Goal: Complete application form

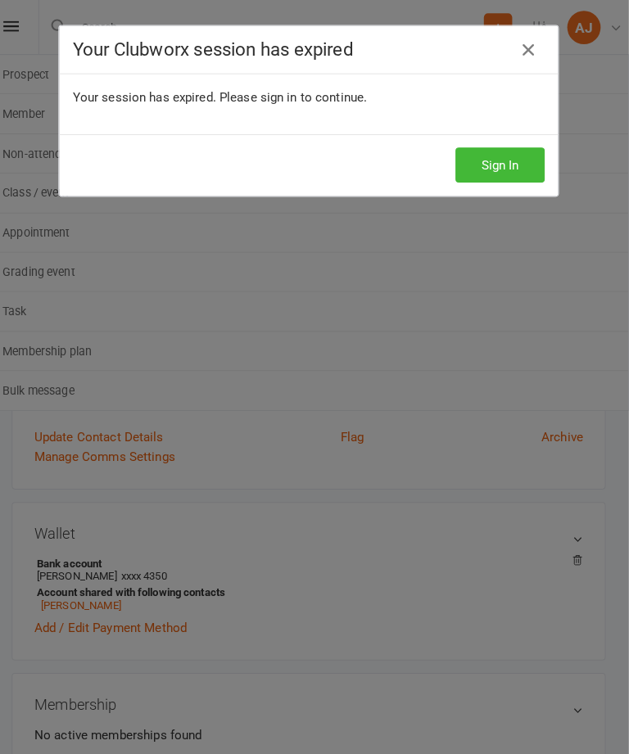
click at [523, 54] on icon at bounding box center [530, 49] width 20 height 20
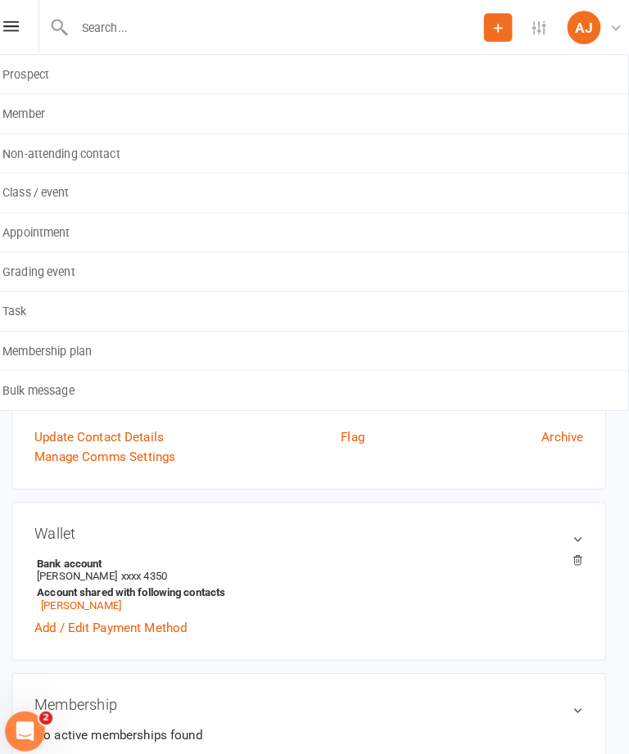
click at [207, 23] on input "text" at bounding box center [282, 27] width 407 height 23
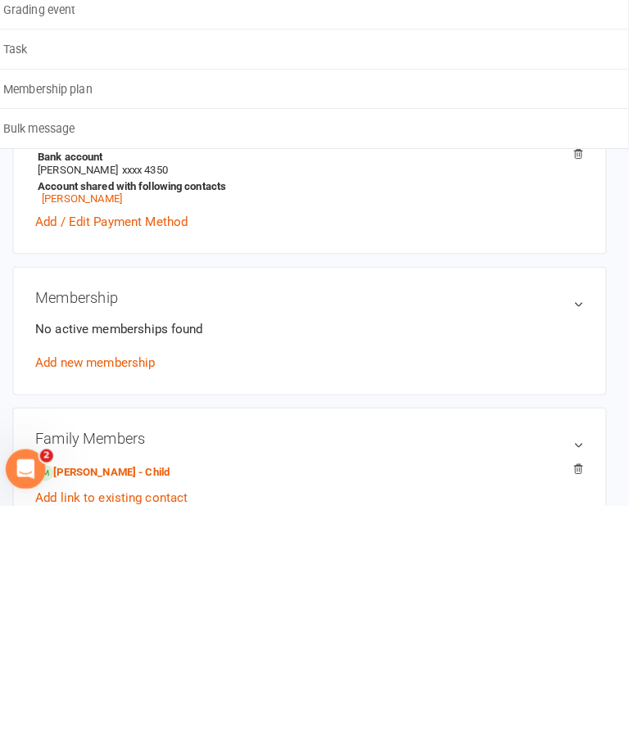
click at [482, 519] on div "Membership No active memberships found Add new membership" at bounding box center [314, 582] width 583 height 126
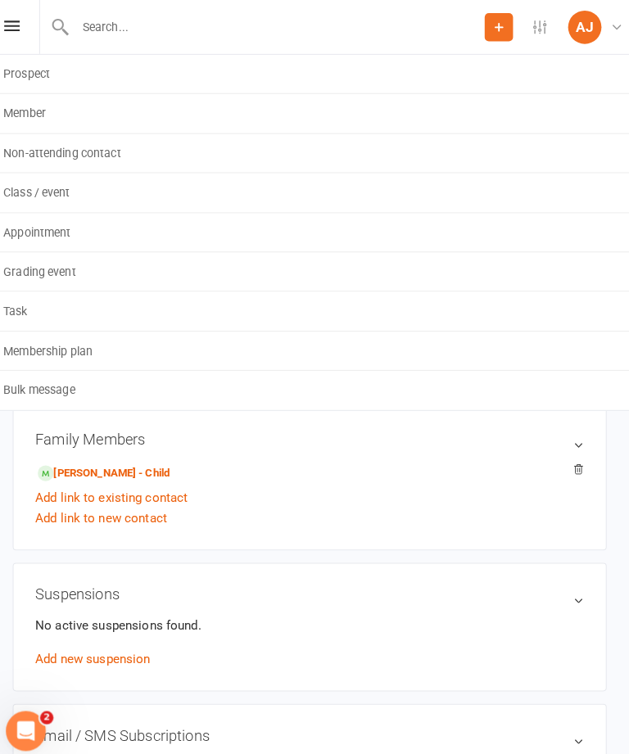
click at [459, 507] on div "Add link to new contact" at bounding box center [314, 509] width 539 height 20
click at [413, 34] on input "text" at bounding box center [282, 27] width 407 height 23
type input "Ha"
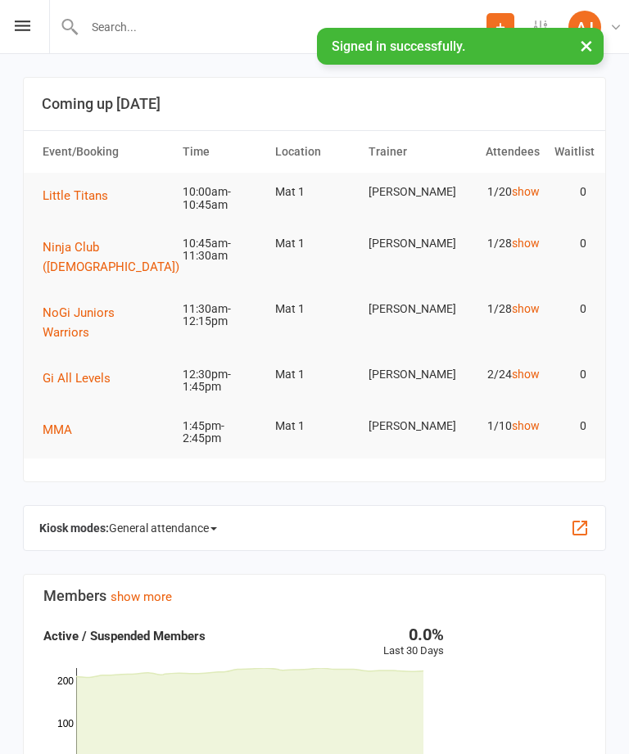
click at [246, 20] on input "text" at bounding box center [282, 27] width 407 height 23
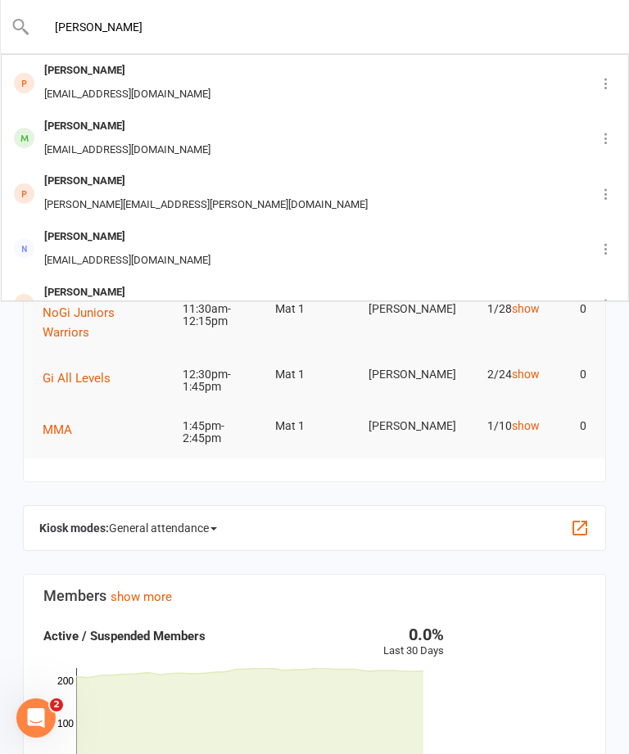
type input "Harry"
click at [293, 92] on div "Harry Kucera Erroldkucera@me.com" at bounding box center [289, 83] width 575 height 54
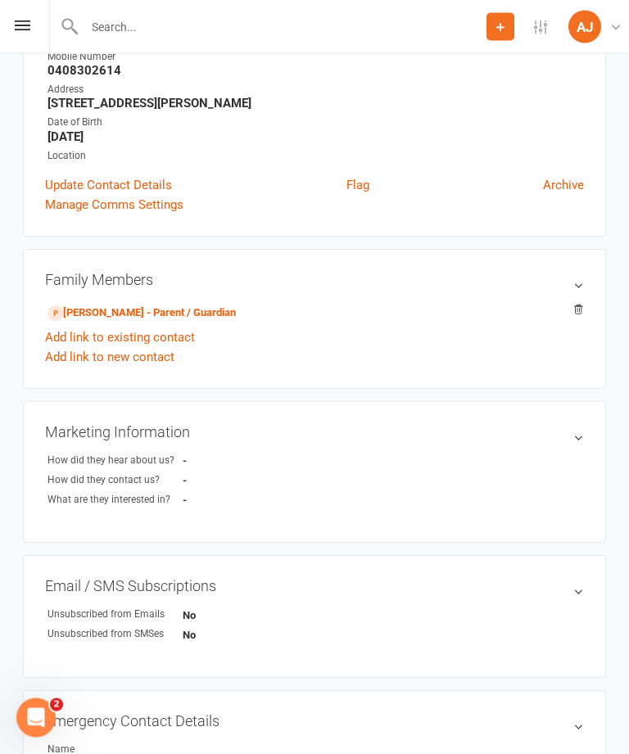
scroll to position [244, 0]
click at [187, 315] on link "Robert Kucera - Parent / Guardian" at bounding box center [141, 313] width 188 height 17
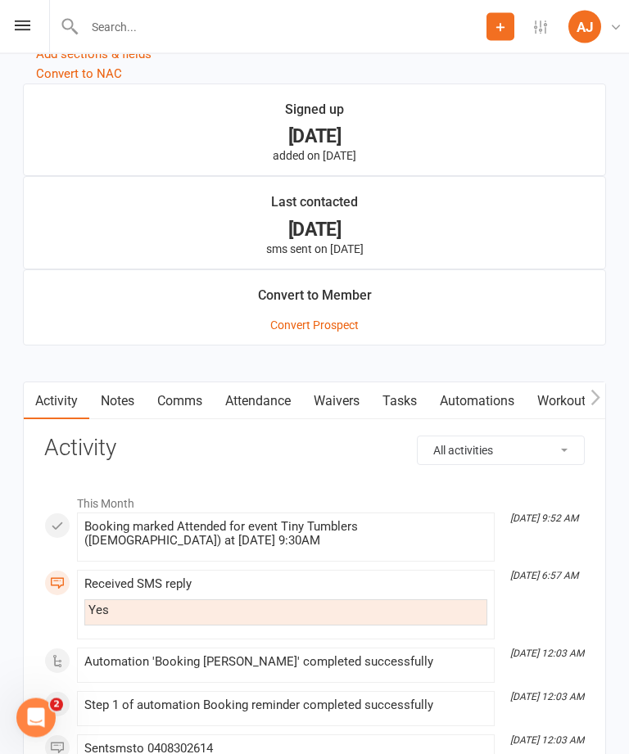
click at [332, 400] on link "Waivers" at bounding box center [336, 402] width 69 height 38
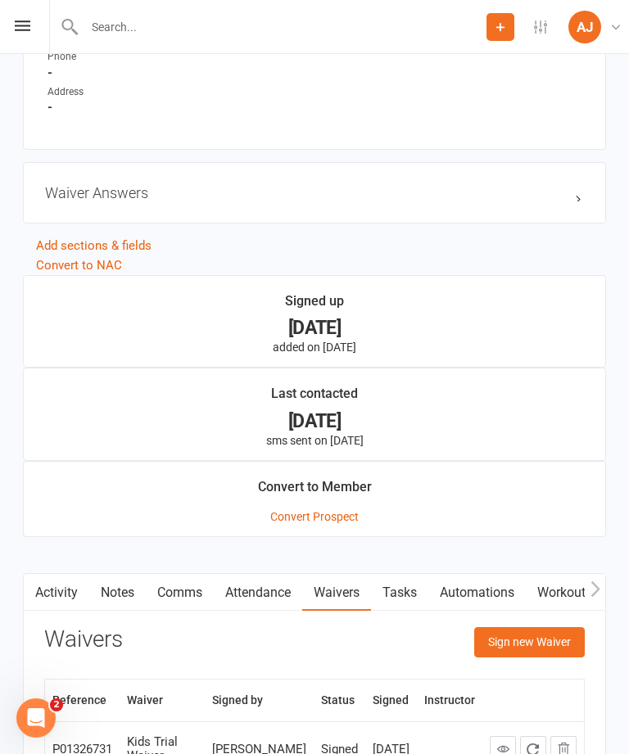
click at [526, 642] on button "Sign new Waiver" at bounding box center [529, 641] width 111 height 29
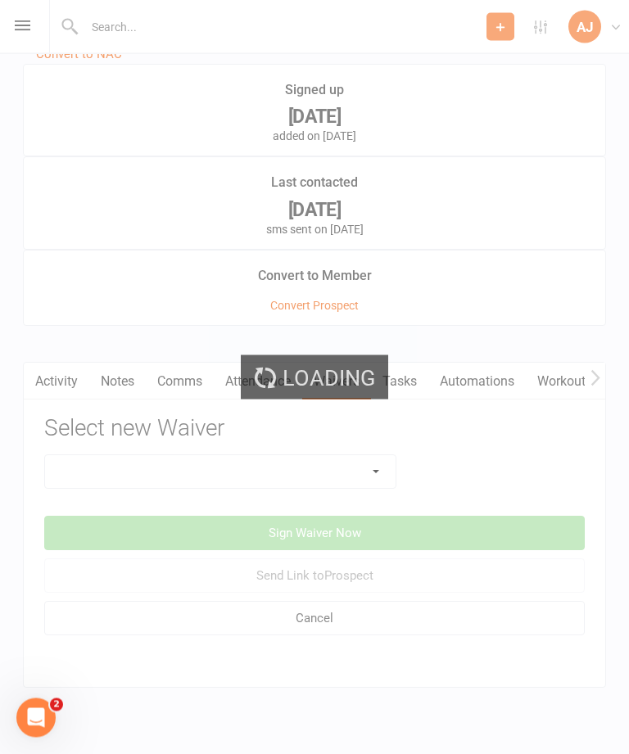
scroll to position [1318, 0]
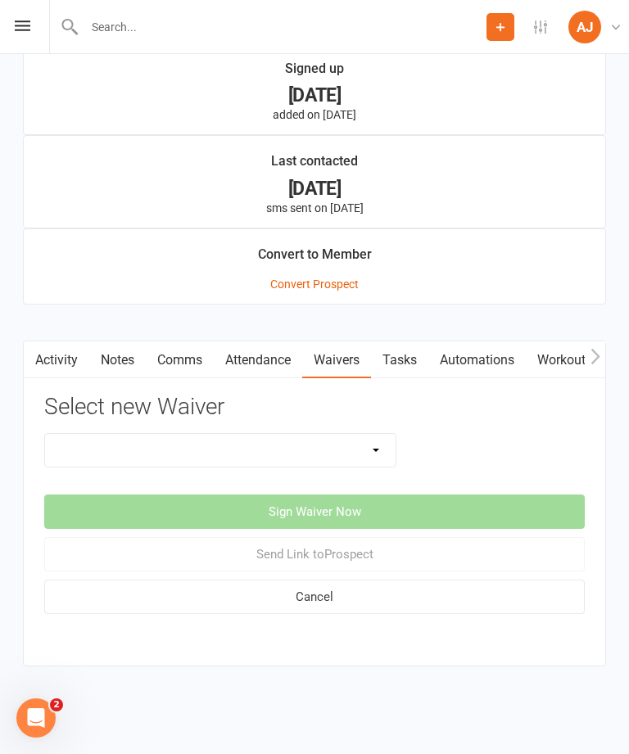
click at [336, 434] on select "Adults Membership Waiver Adult Trial Waiver Casual Pass Waiver Kids Membership …" at bounding box center [220, 450] width 350 height 33
select select "8149"
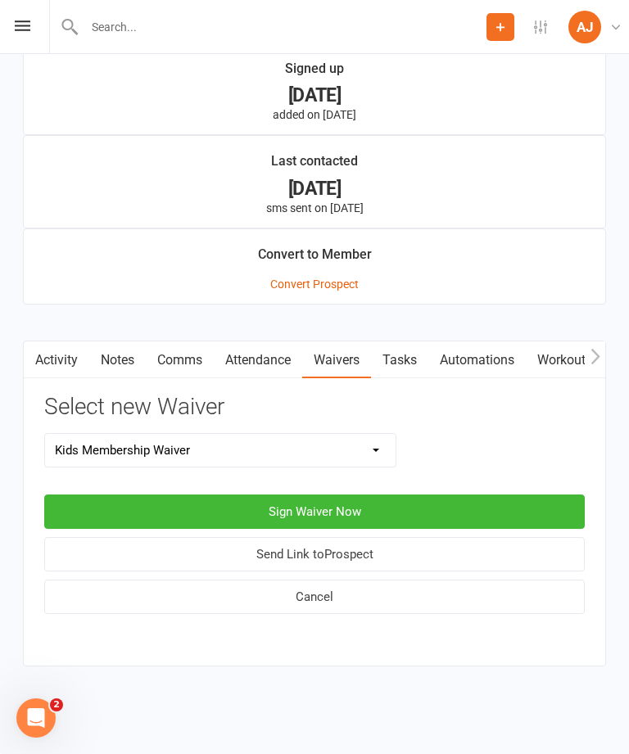
click at [431, 497] on button "Sign Waiver Now" at bounding box center [314, 511] width 540 height 34
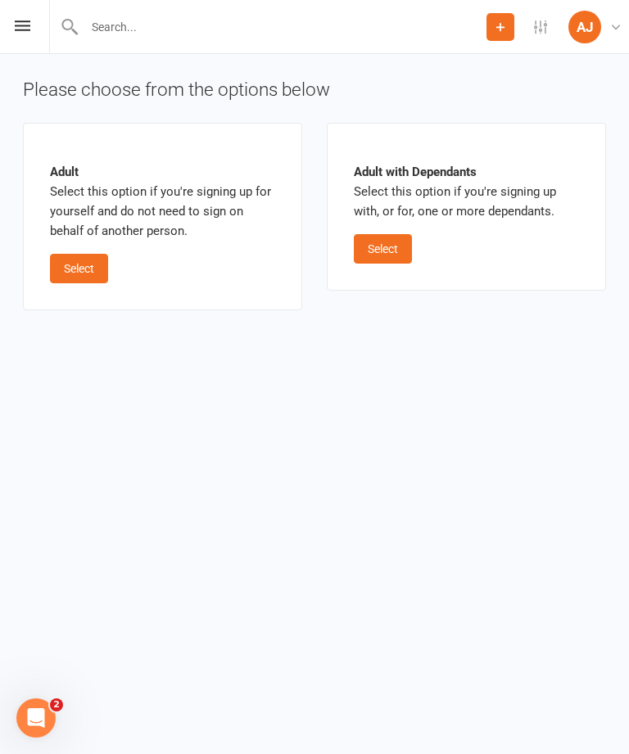
click at [400, 251] on button "Select" at bounding box center [383, 248] width 58 height 29
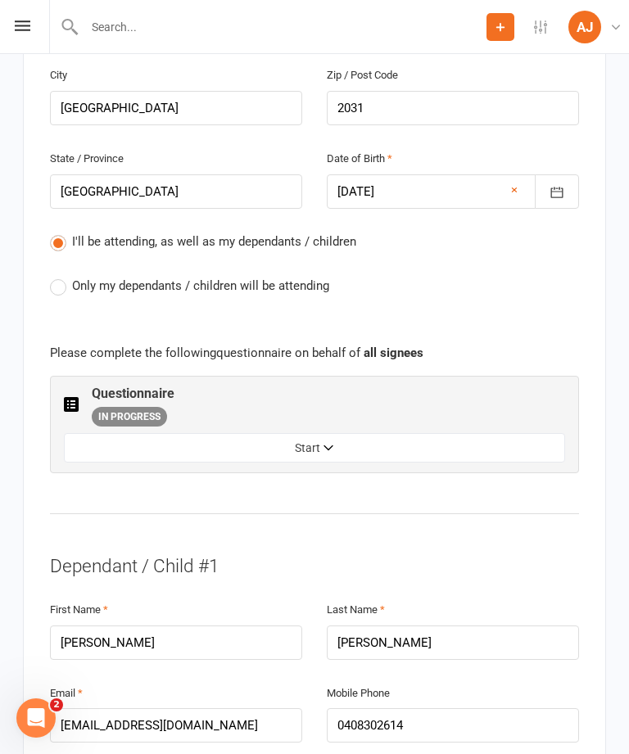
click at [275, 276] on span "Only my dependants / children will be attending" at bounding box center [200, 284] width 257 height 17
click at [61, 276] on input "Only my dependants / children will be attending" at bounding box center [55, 276] width 11 height 0
radio input "true"
radio input "false"
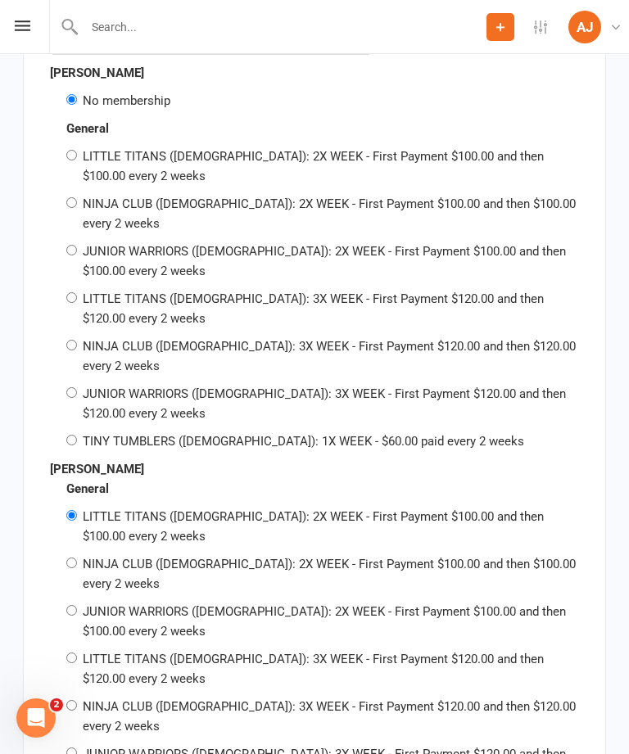
scroll to position [2620, 0]
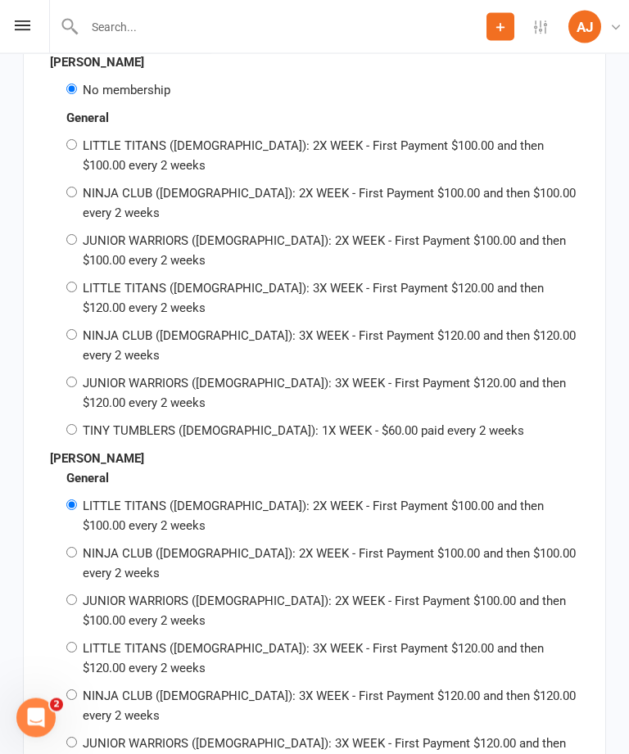
radio input "true"
radio input "false"
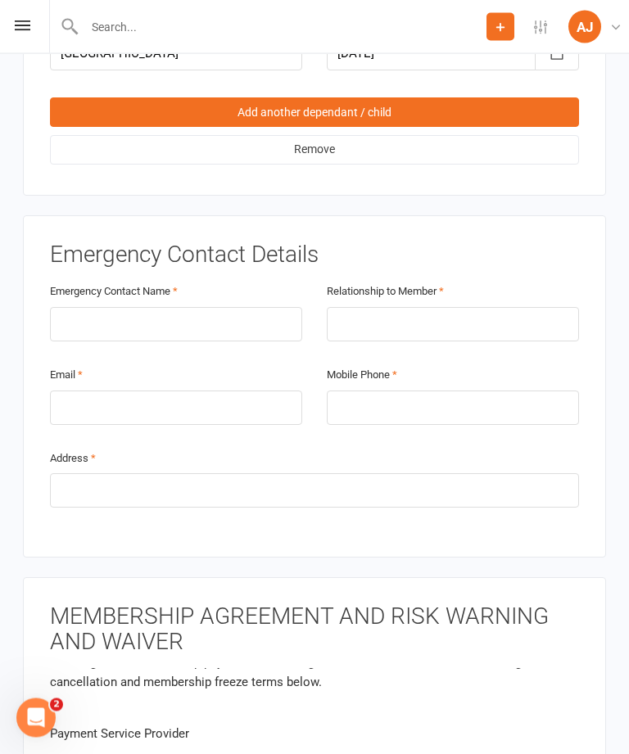
scroll to position [1690, 0]
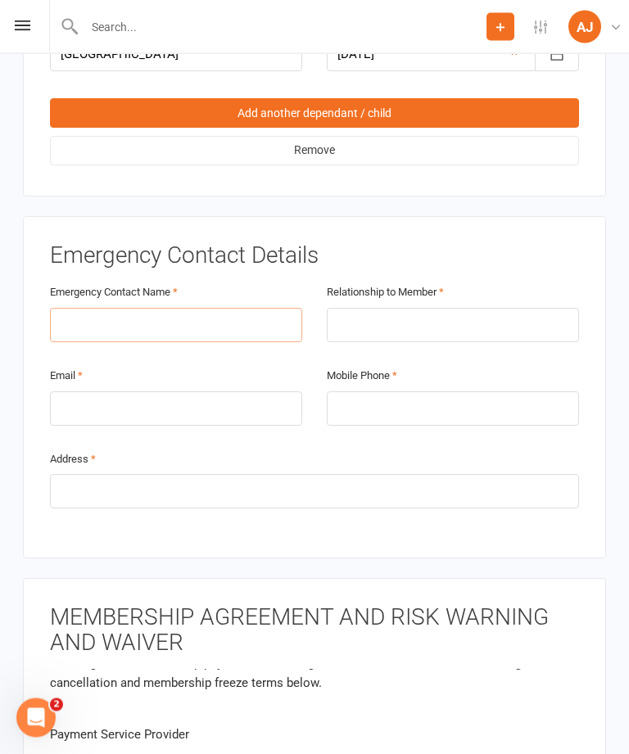
click at [211, 309] on input "text" at bounding box center [176, 326] width 252 height 34
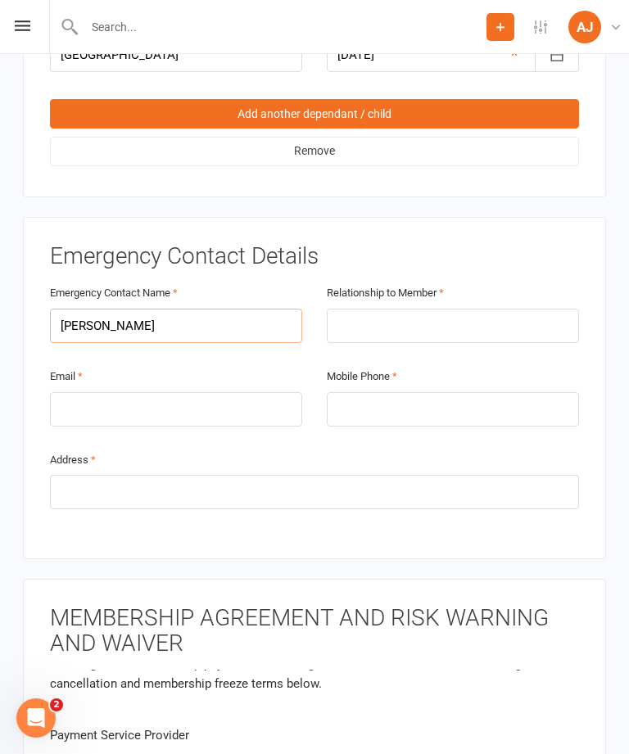
type input "Sarah kucera"
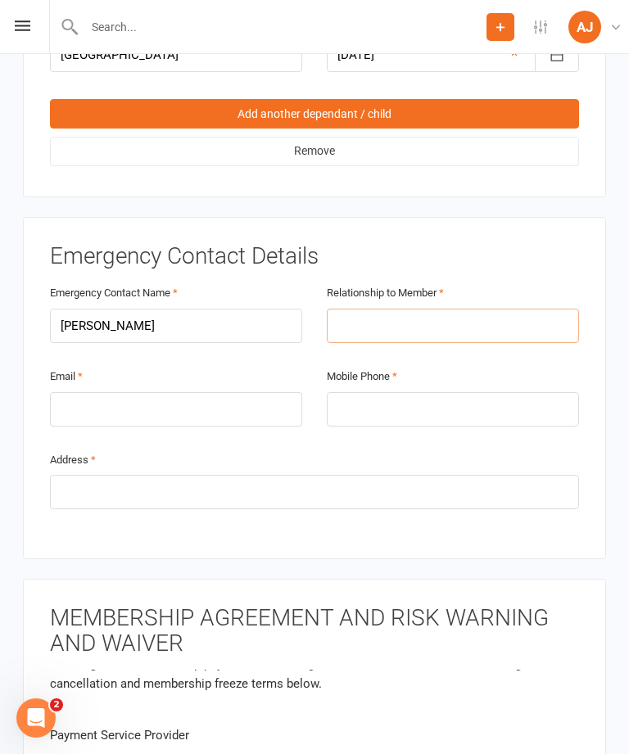
click at [443, 309] on input "text" at bounding box center [453, 326] width 252 height 34
type input "Mother"
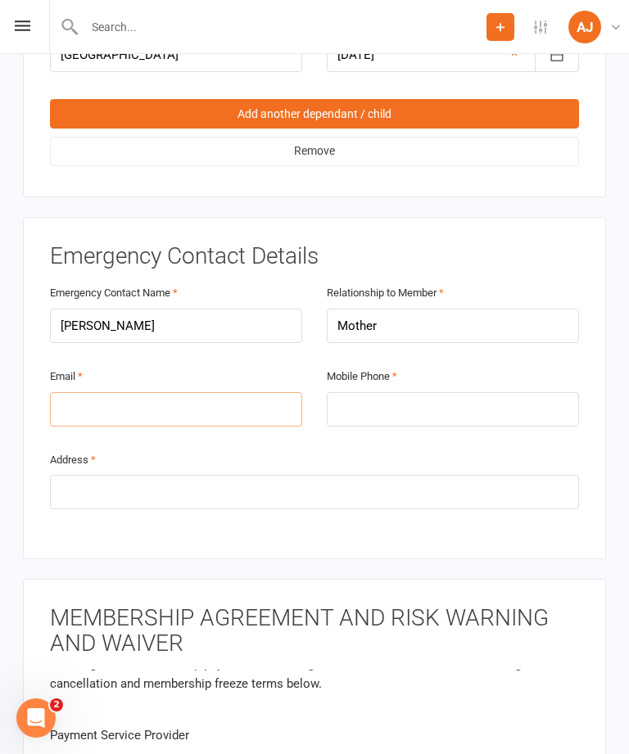
click at [214, 392] on input "email" at bounding box center [176, 409] width 252 height 34
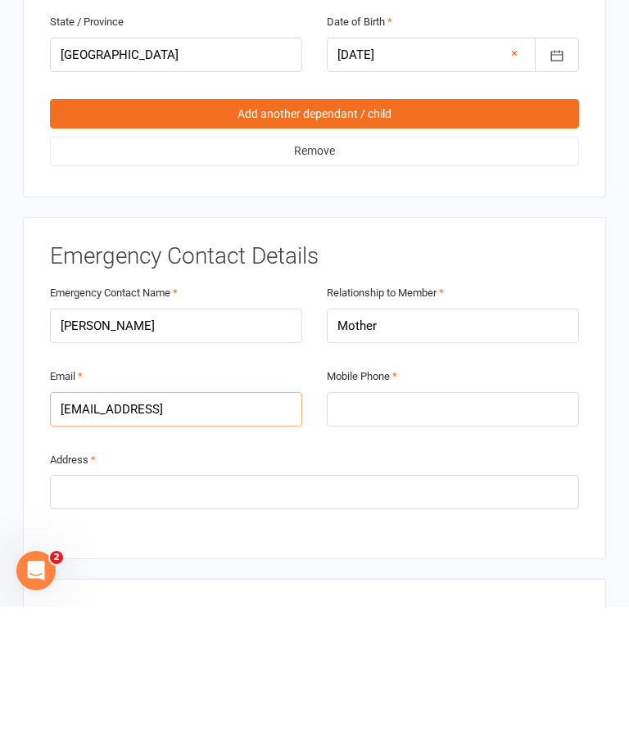
scroll to position [1543, 0]
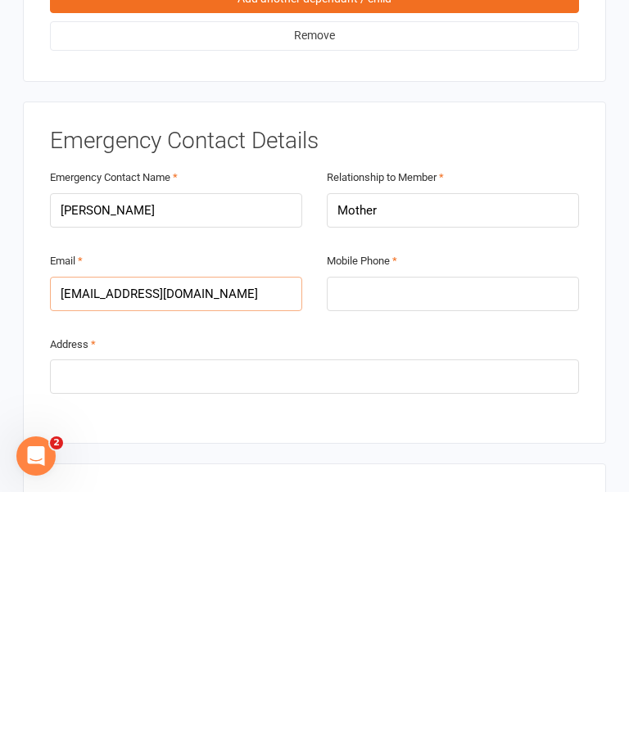
type input "sjfinch@hotmail.com"
click at [459, 539] on input "tel" at bounding box center [453, 556] width 252 height 34
type input "0450519426"
click at [275, 621] on input "text" at bounding box center [314, 638] width 529 height 34
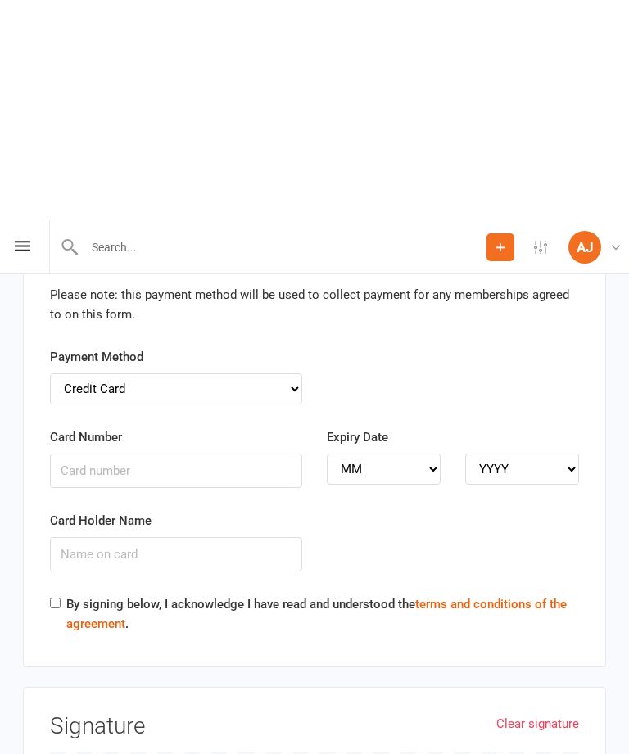
scroll to position [4055, 0]
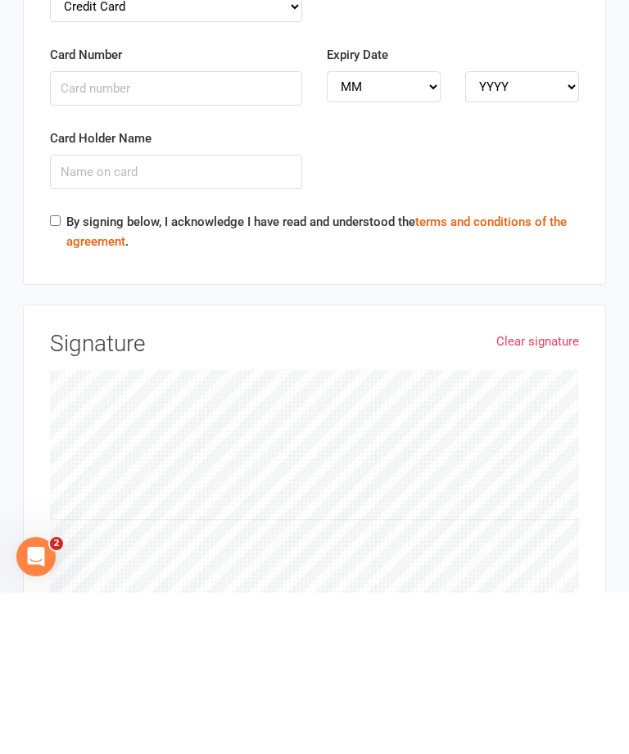
type input "11/6 Bradley st Randwick"
click at [562, 466] on div "Clear signature Signature" at bounding box center [314, 632] width 583 height 332
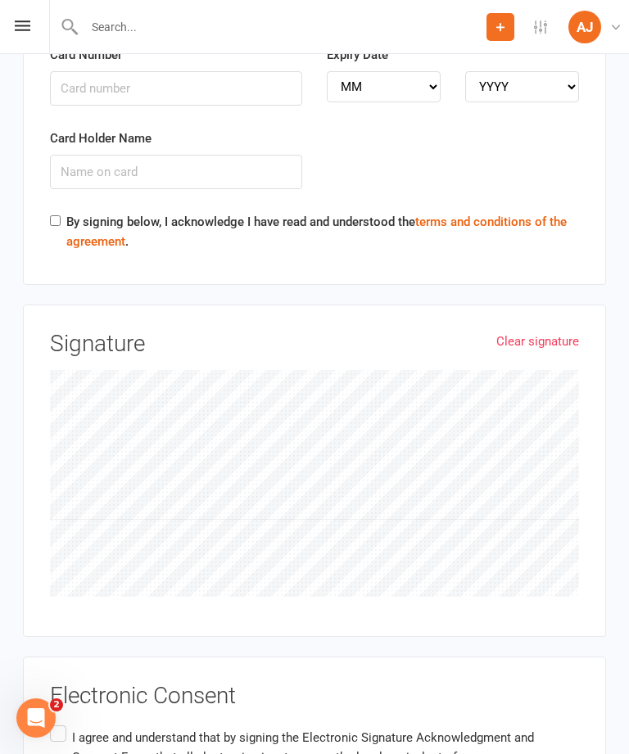
click at [547, 332] on link "Clear signature" at bounding box center [537, 342] width 83 height 20
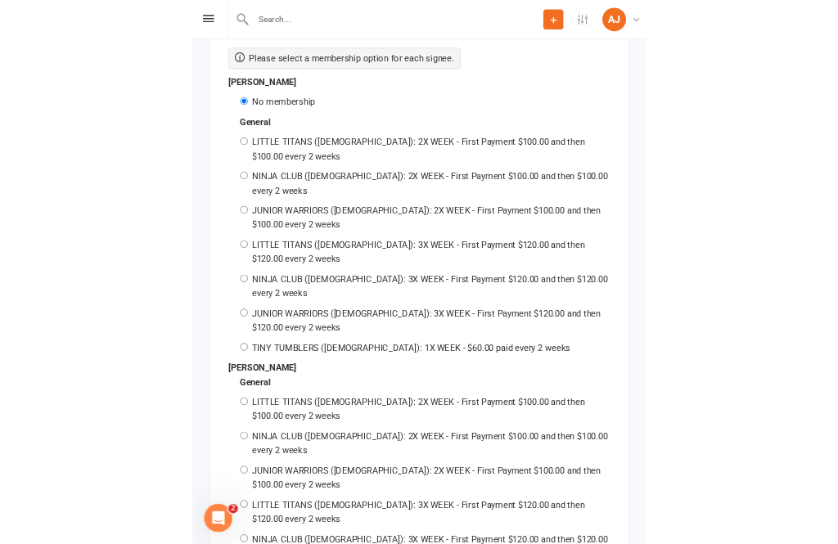
scroll to position [2452, 0]
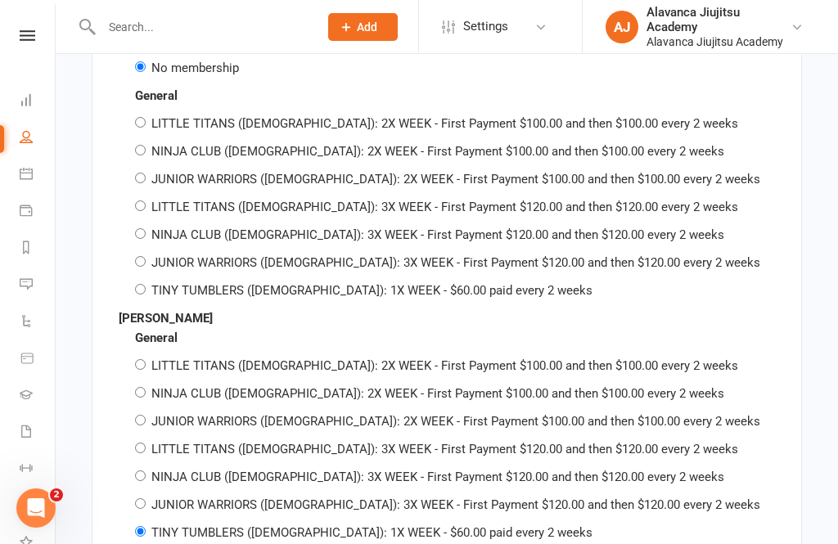
click at [628, 588] on main "Alavanca Jiujitsu Academy 356581008313 p: 0406862387 hello@alavanca.com.au 2, 2…" at bounding box center [447, 4] width 737 height 4603
click at [609, 116] on label "LITTLE TITANS (5-6YO): 2X WEEK - First Payment $100.00 and then $100.00 every 2…" at bounding box center [444, 123] width 587 height 15
click at [146, 117] on input "LITTLE TITANS (5-6YO): 2X WEEK - First Payment $100.00 and then $100.00 every 2…" at bounding box center [140, 122] width 11 height 11
radio input "true"
radio input "false"
